Goal: Task Accomplishment & Management: Use online tool/utility

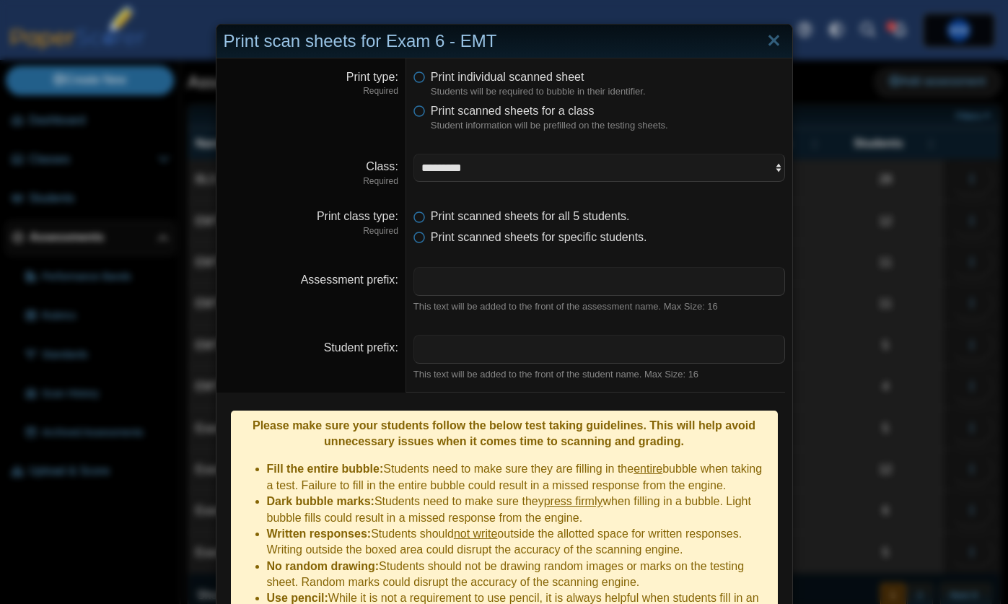
select select "**********"
click at [778, 43] on link "Close" at bounding box center [773, 41] width 22 height 25
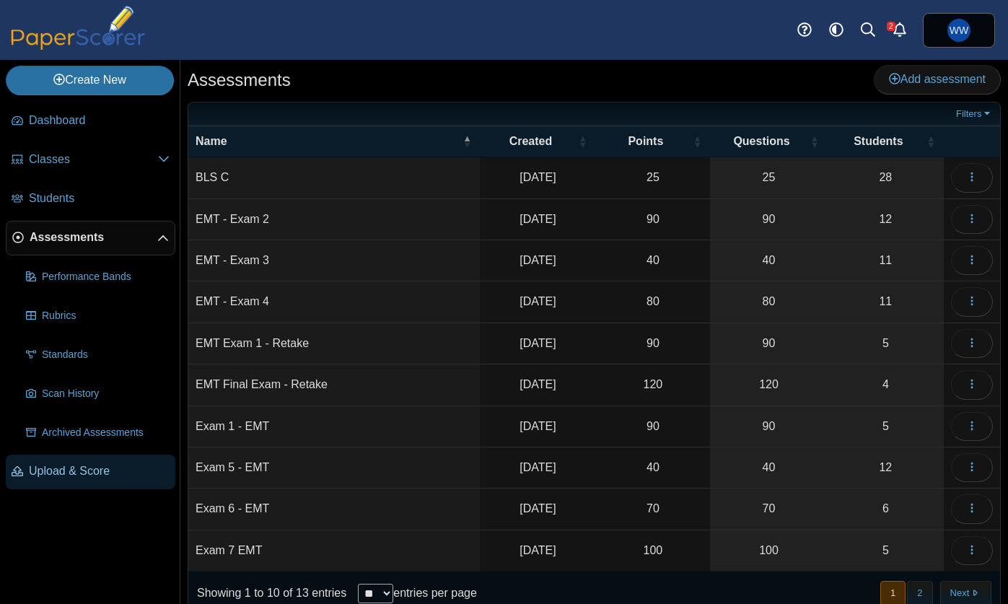
drag, startPoint x: 50, startPoint y: 474, endPoint x: 60, endPoint y: 474, distance: 9.4
click at [50, 474] on span "Upload & Score" at bounding box center [99, 471] width 141 height 16
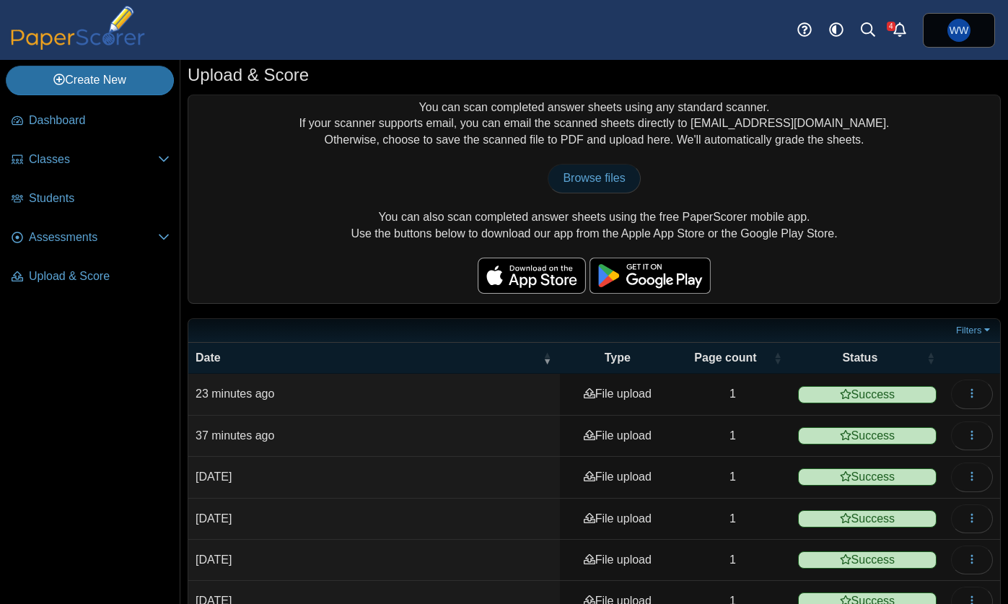
click at [610, 176] on span "Browse files" at bounding box center [594, 178] width 62 height 12
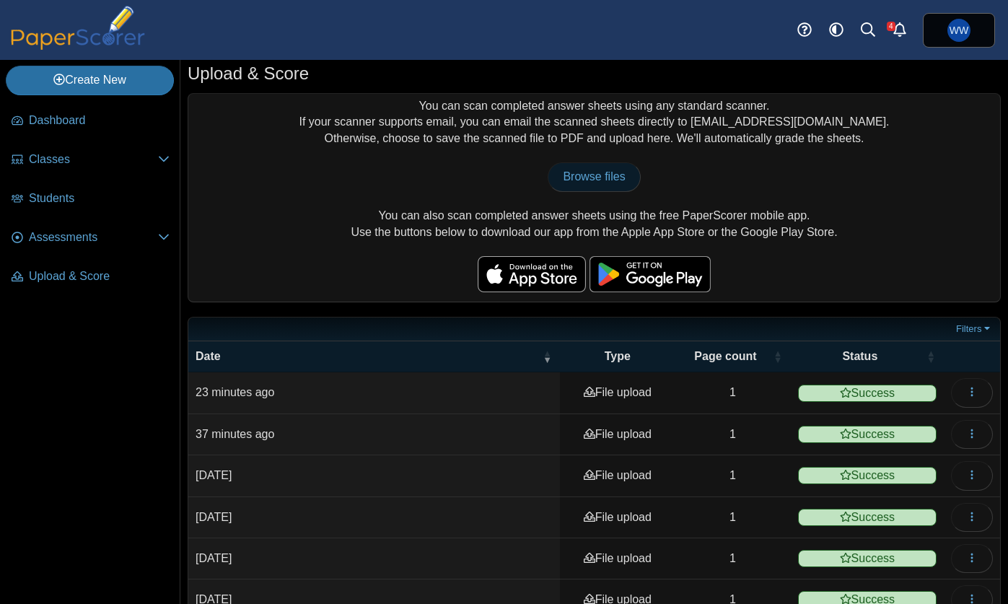
click at [622, 174] on span "Browse files" at bounding box center [594, 176] width 62 height 12
click at [575, 170] on span "Browse files" at bounding box center [594, 176] width 62 height 12
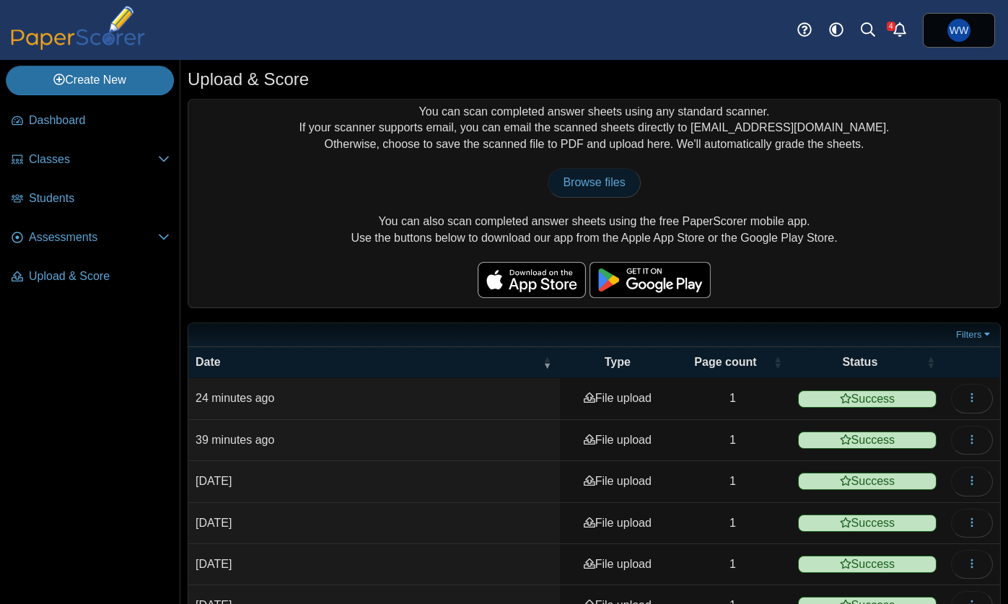
click at [595, 178] on span "Browse files" at bounding box center [594, 182] width 62 height 12
type input "**********"
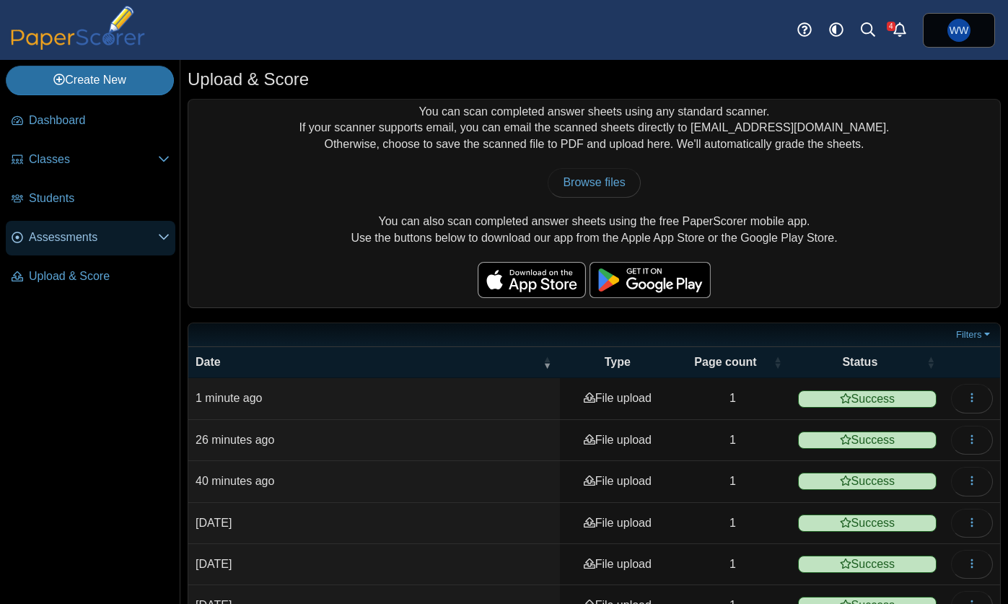
click at [56, 233] on span "Assessments" at bounding box center [93, 237] width 129 height 16
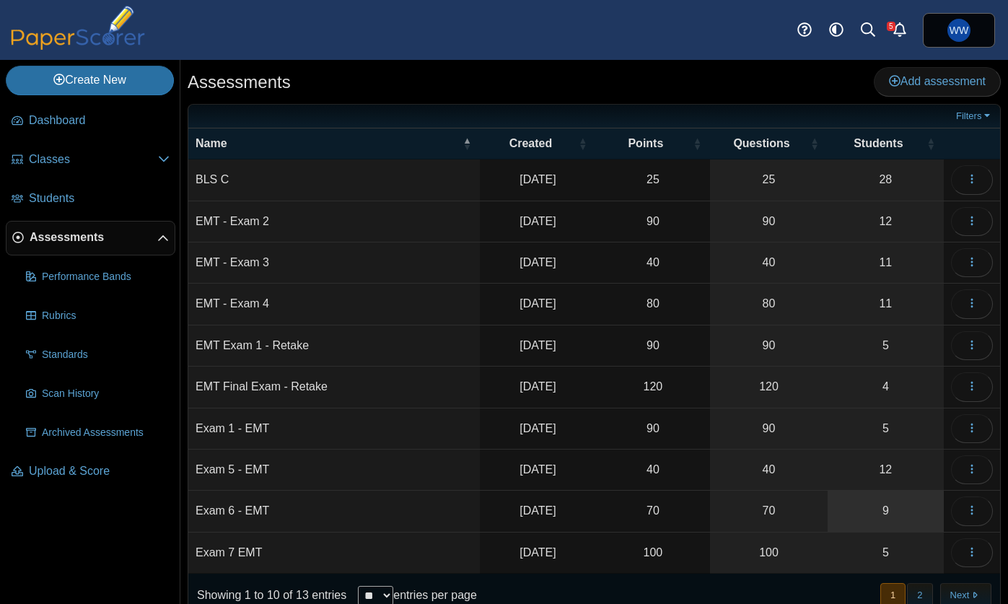
click at [867, 515] on link "9" at bounding box center [885, 510] width 116 height 40
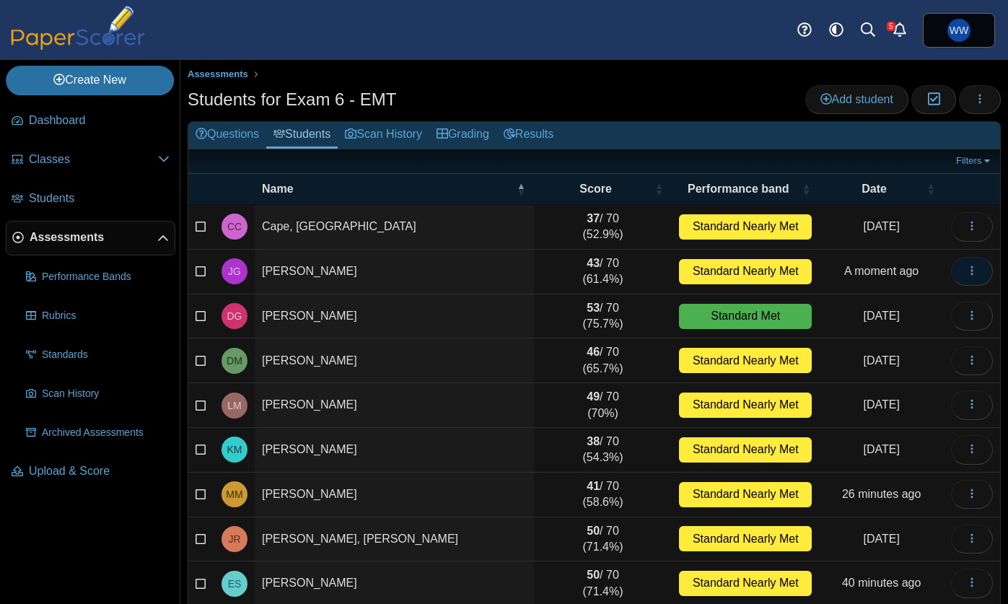
click at [967, 270] on icon "button" at bounding box center [972, 271] width 12 height 12
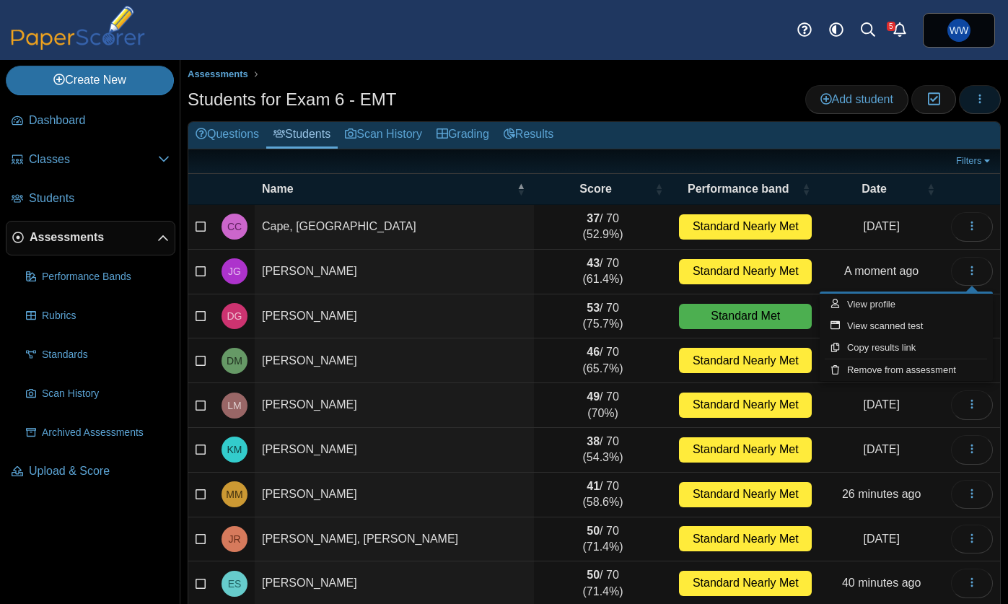
click at [982, 108] on button "button" at bounding box center [980, 99] width 42 height 29
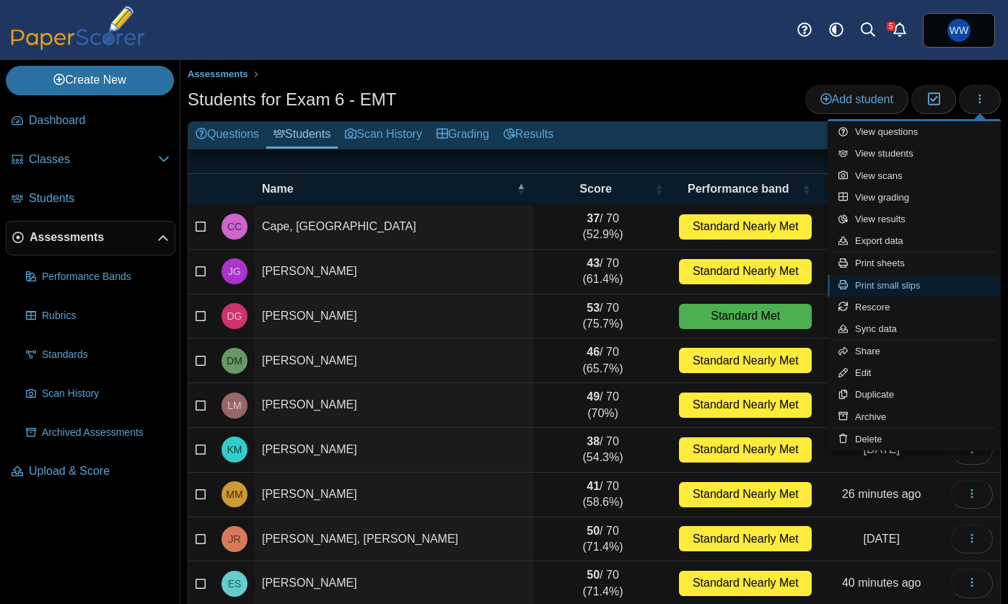
click at [930, 291] on link "Print small slips" at bounding box center [913, 286] width 173 height 22
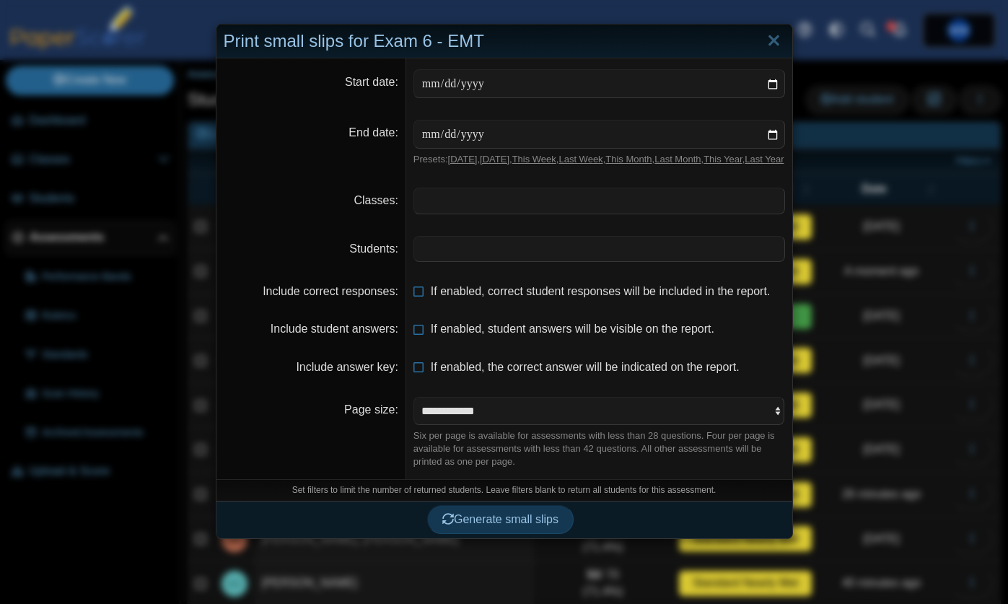
click at [452, 213] on span at bounding box center [599, 200] width 370 height 25
click at [462, 256] on span at bounding box center [599, 249] width 370 height 25
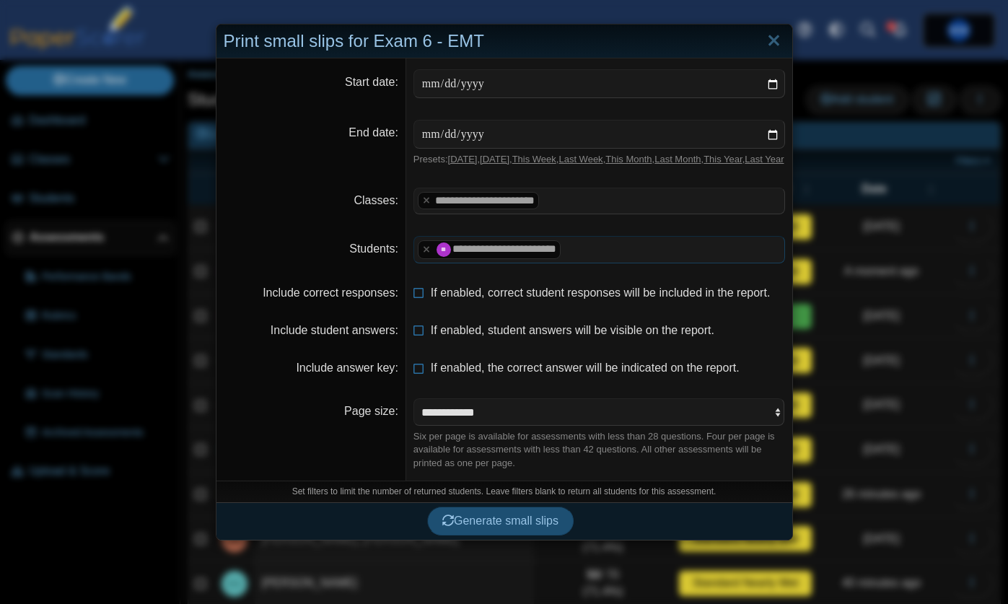
click at [505, 527] on span "Generate small slips" at bounding box center [500, 520] width 116 height 12
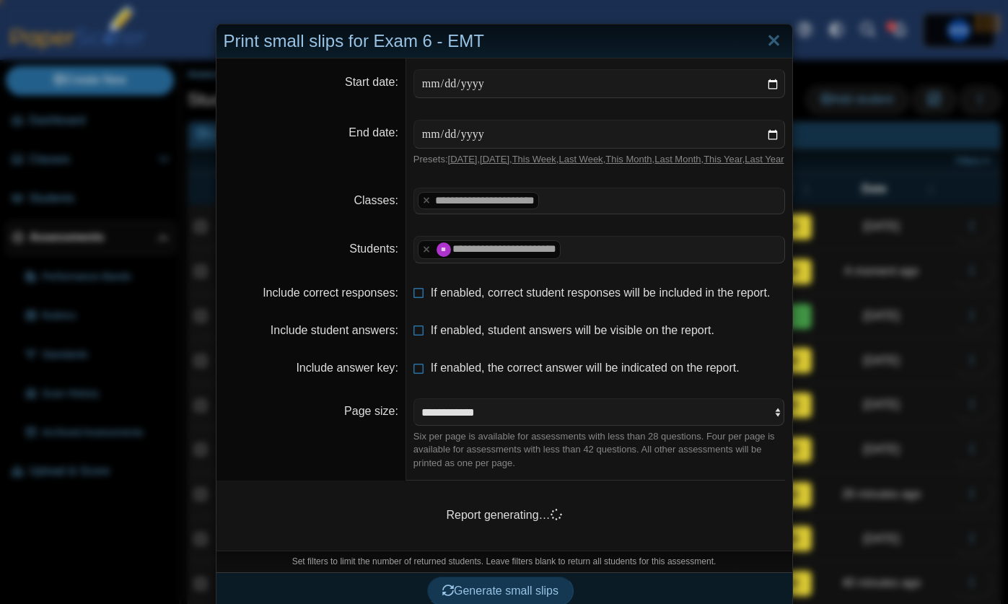
scroll to position [27, 0]
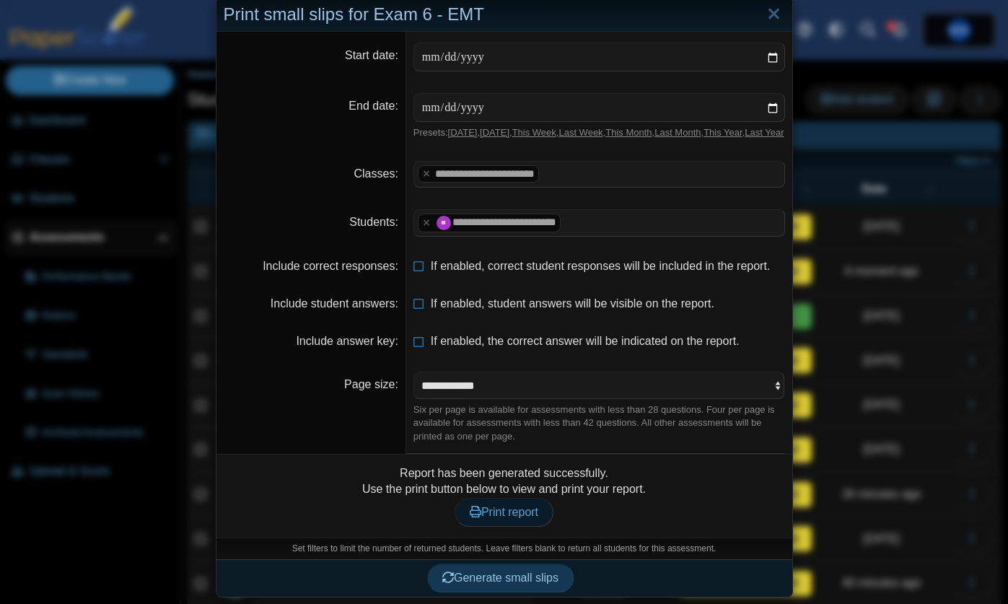
click at [514, 518] on span "Print report" at bounding box center [504, 512] width 69 height 12
